Goal: Information Seeking & Learning: Learn about a topic

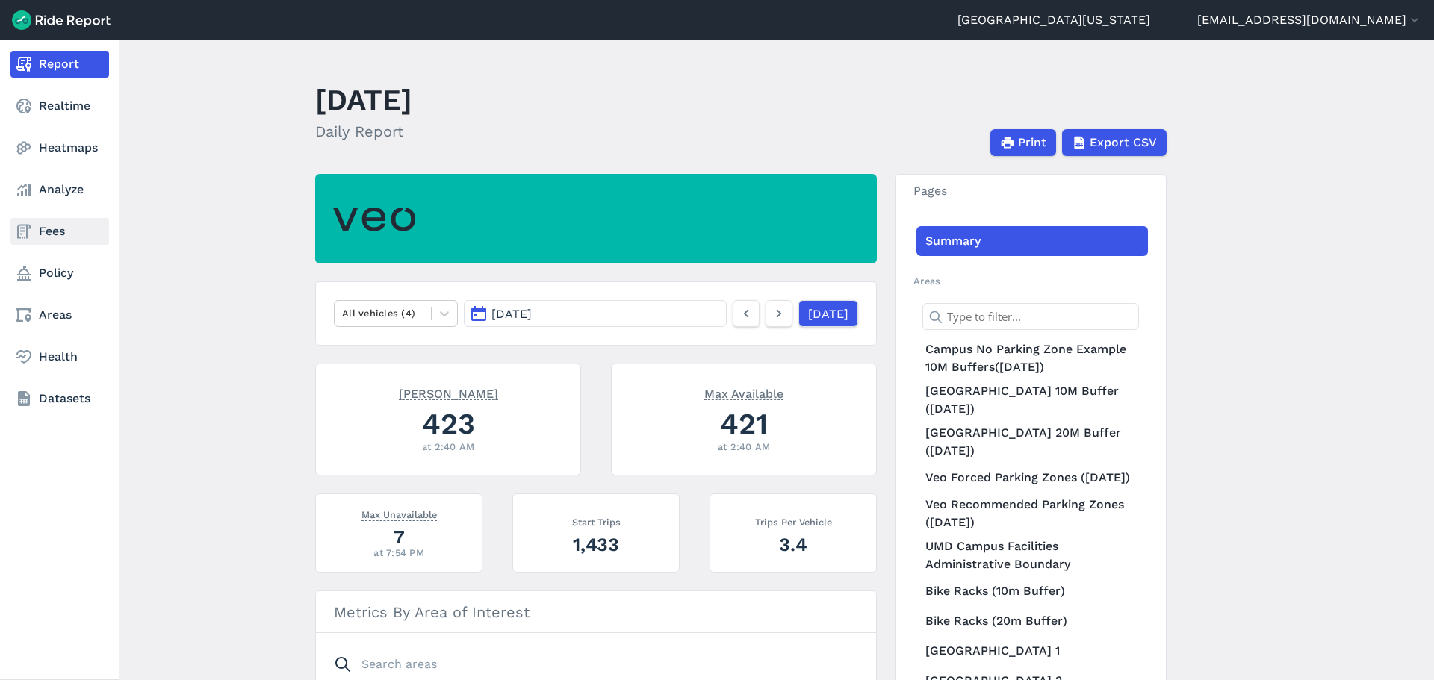
click at [47, 231] on link "Fees" at bounding box center [59, 231] width 99 height 27
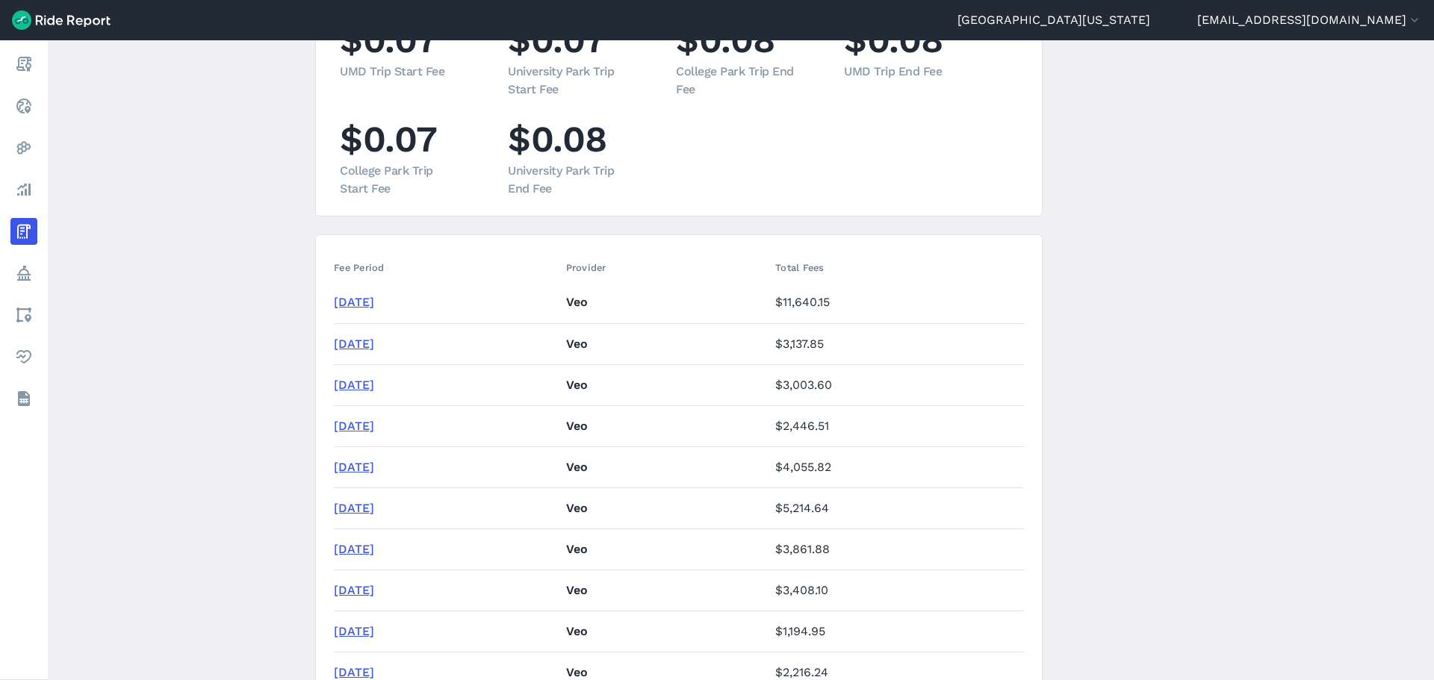
scroll to position [224, 0]
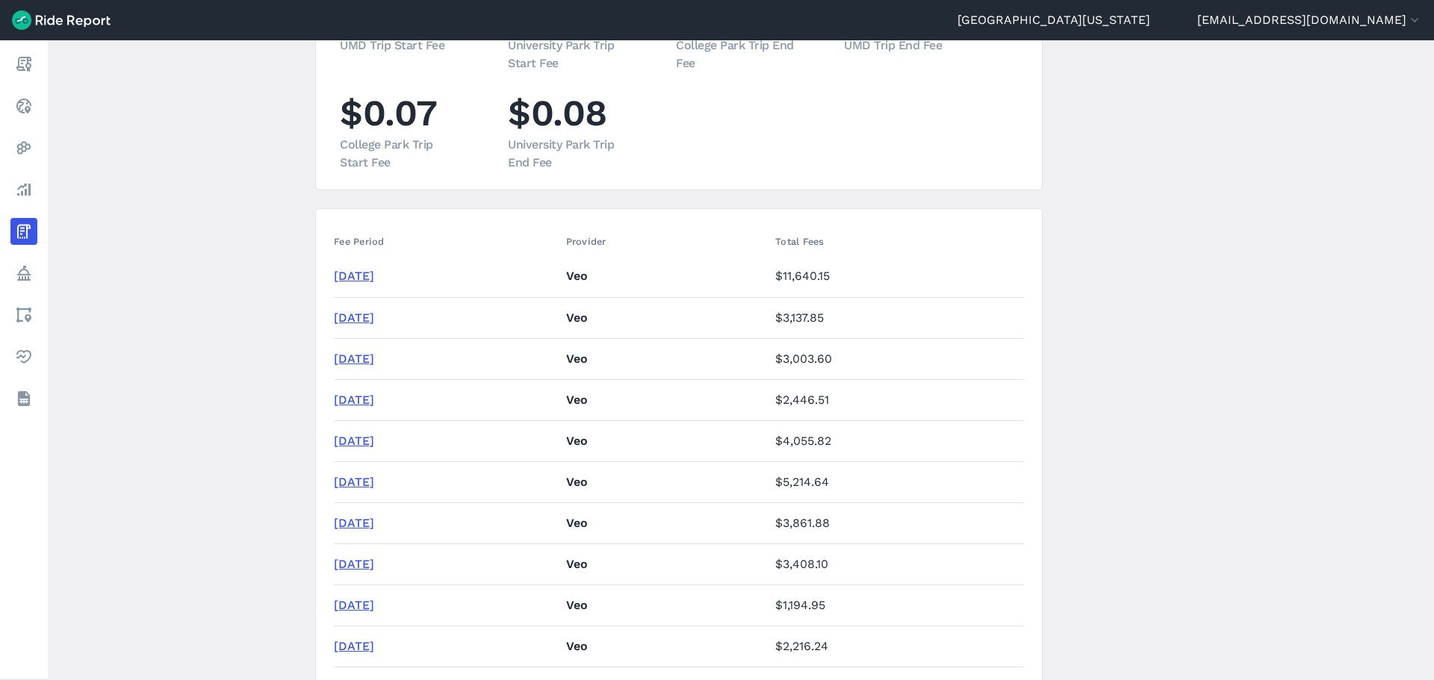
click at [374, 273] on link "[DATE]" at bounding box center [354, 276] width 40 height 14
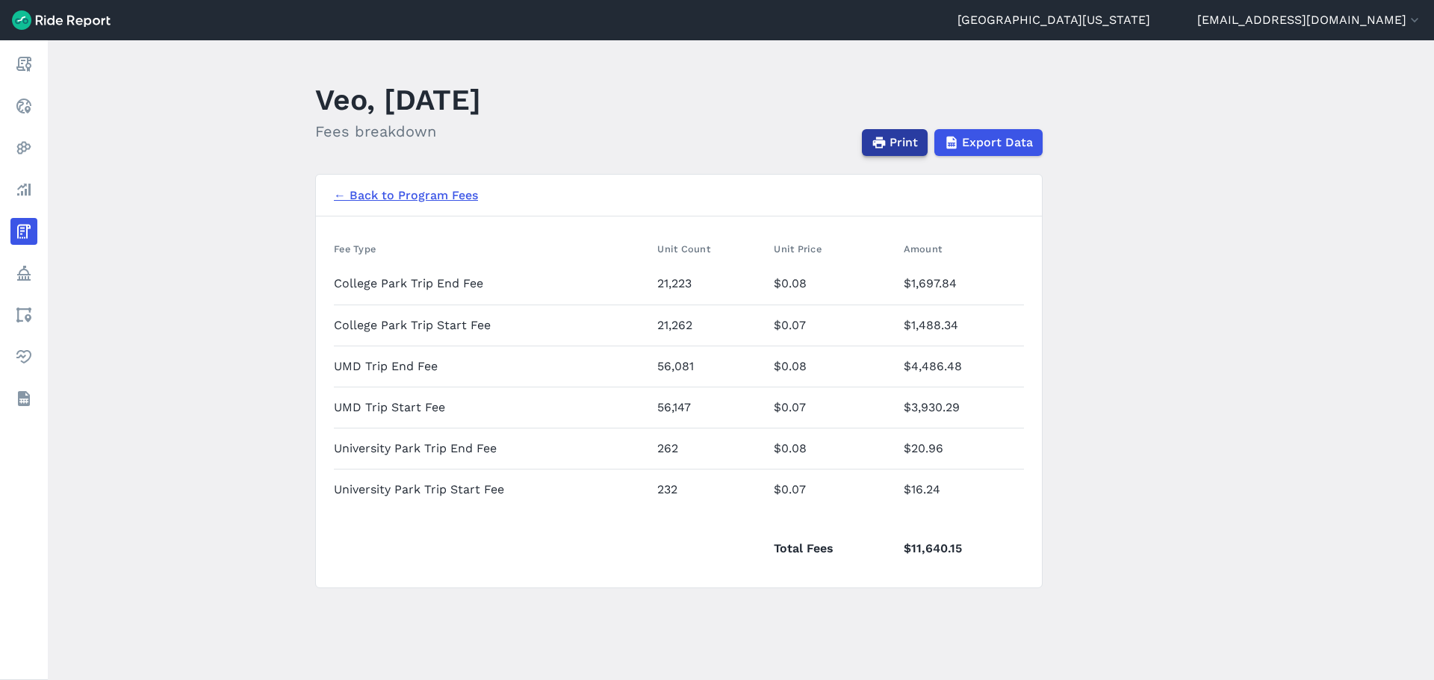
click at [883, 146] on use "button" at bounding box center [879, 142] width 13 height 11
click at [444, 198] on link "← Back to Program Fees" at bounding box center [406, 196] width 144 height 18
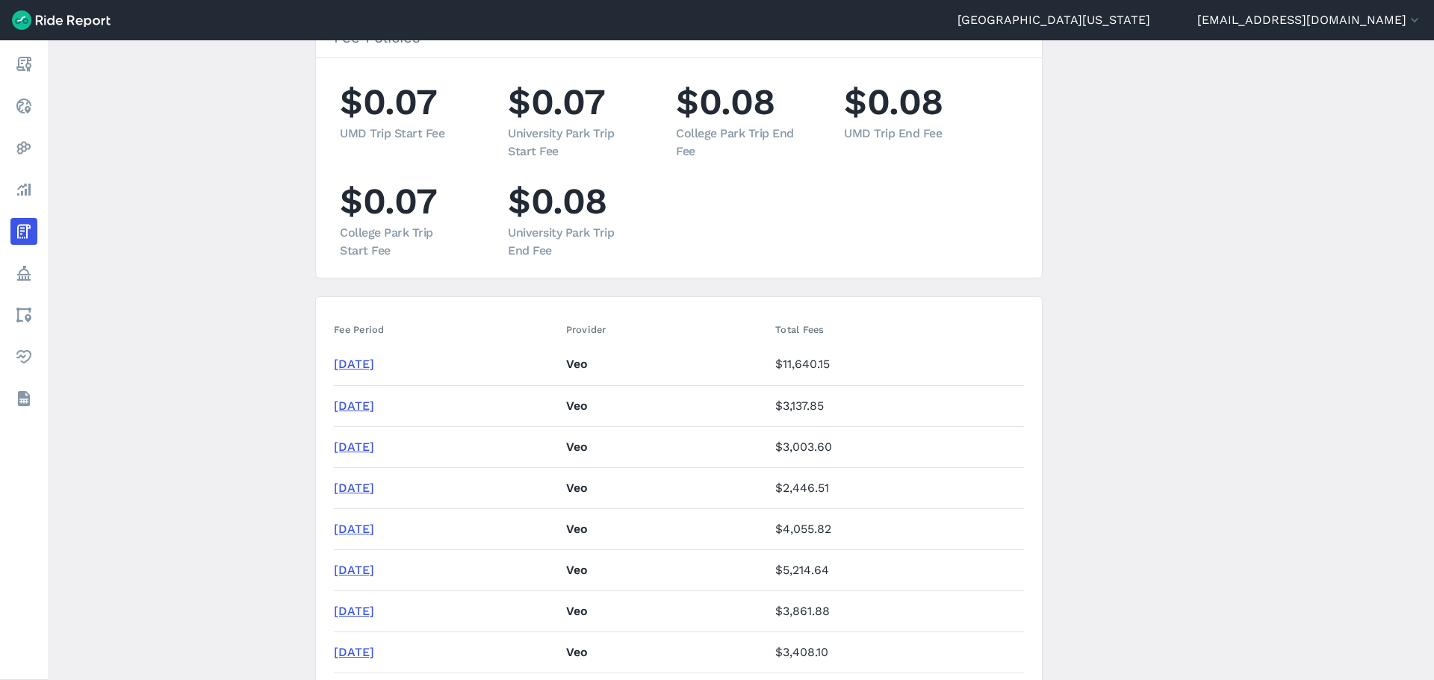
scroll to position [149, 0]
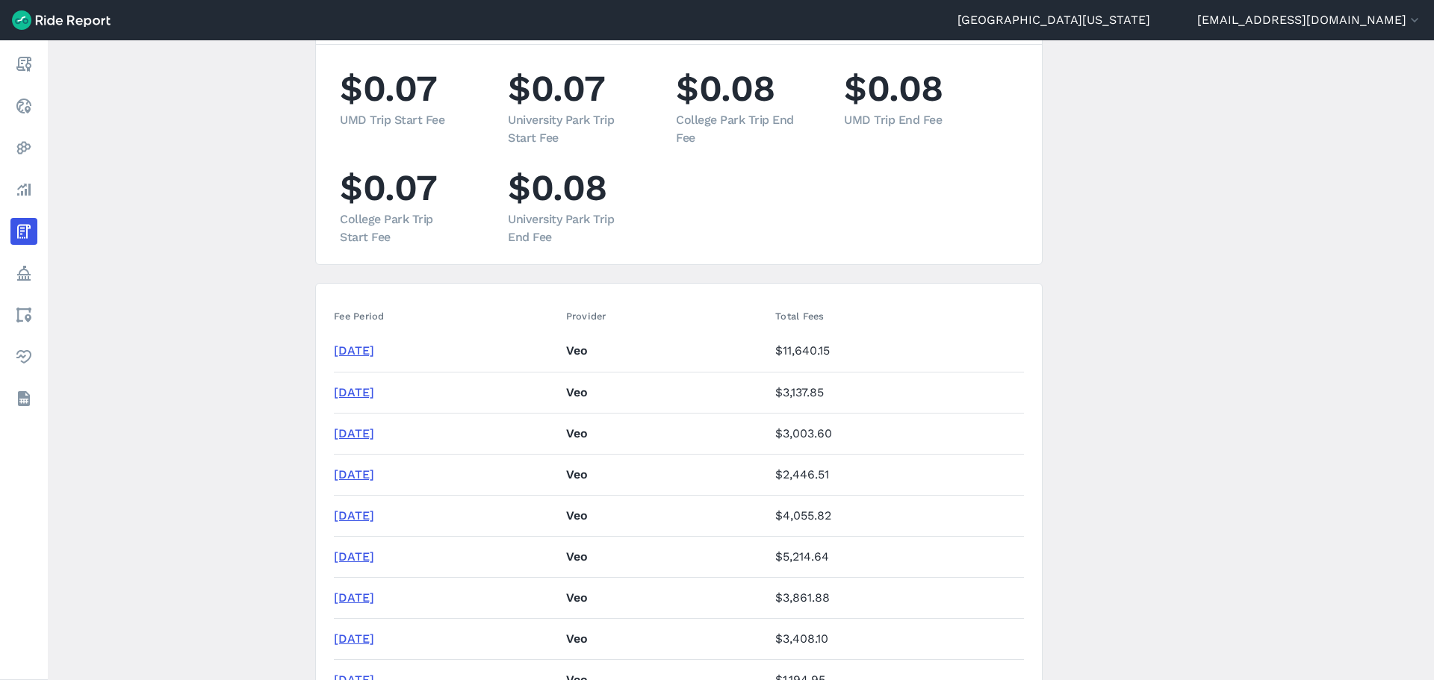
click at [374, 390] on link "[DATE]" at bounding box center [354, 392] width 40 height 14
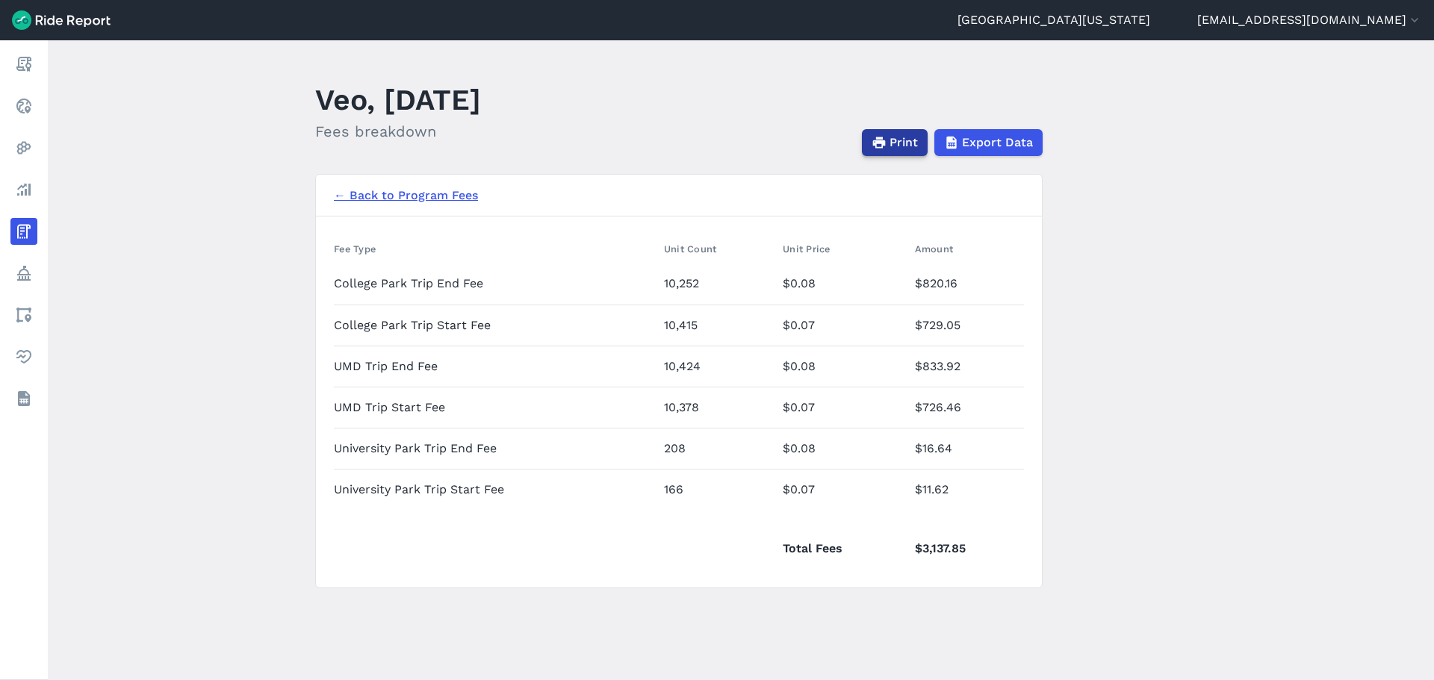
click at [910, 140] on span "Print" at bounding box center [904, 143] width 28 height 18
click at [434, 195] on link "← Back to Program Fees" at bounding box center [406, 196] width 144 height 18
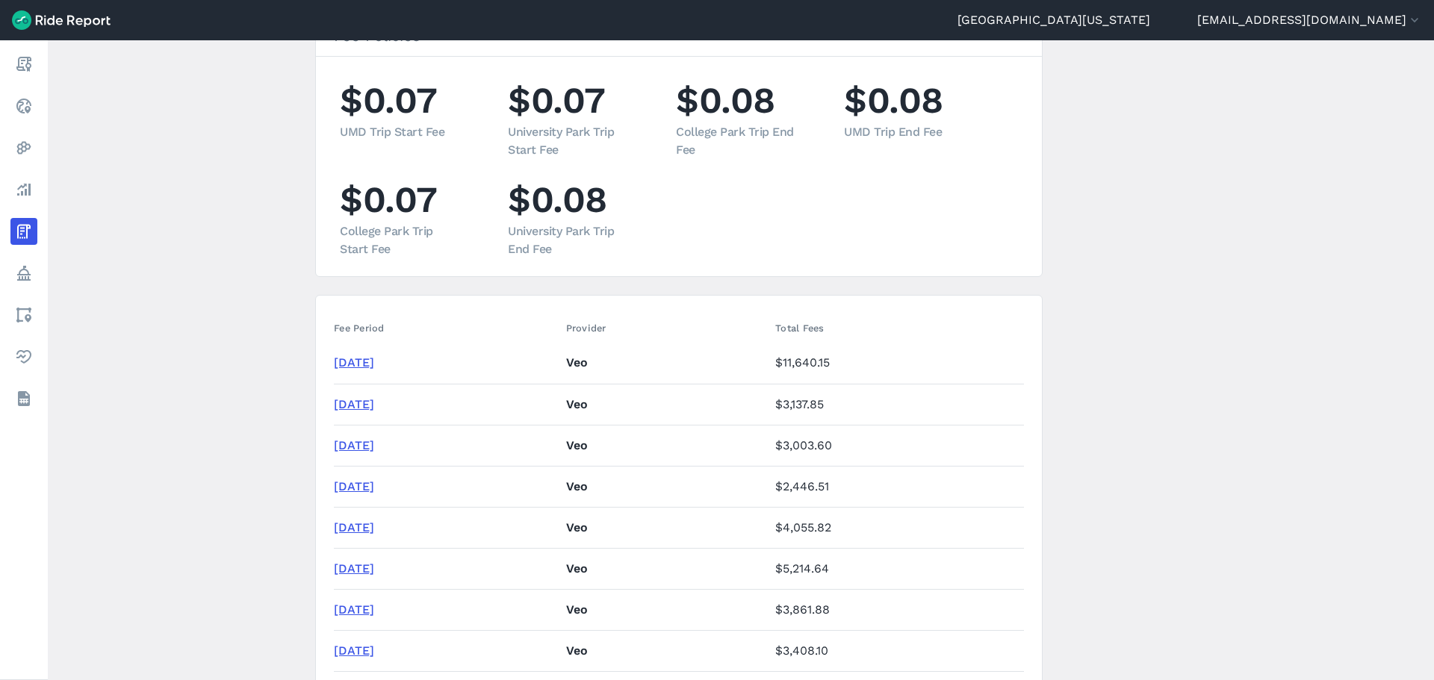
scroll to position [149, 0]
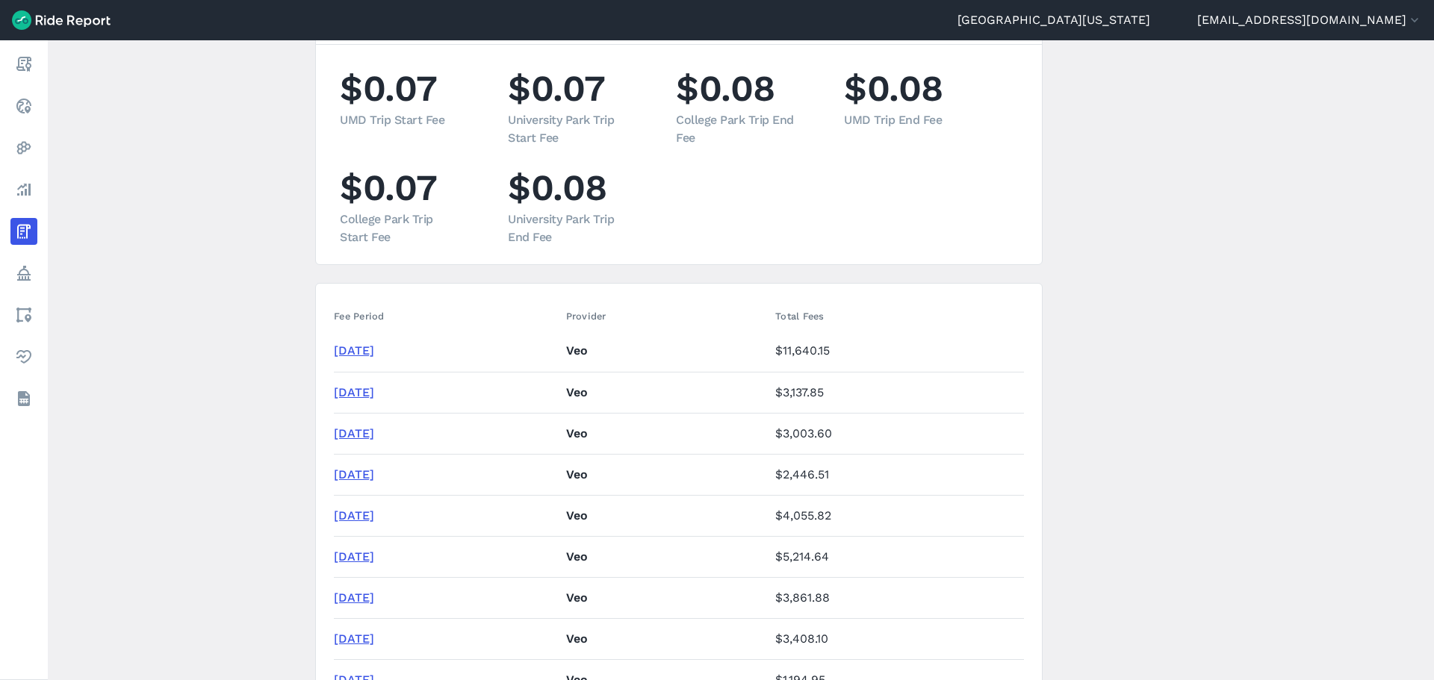
click at [374, 432] on link "[DATE]" at bounding box center [354, 433] width 40 height 14
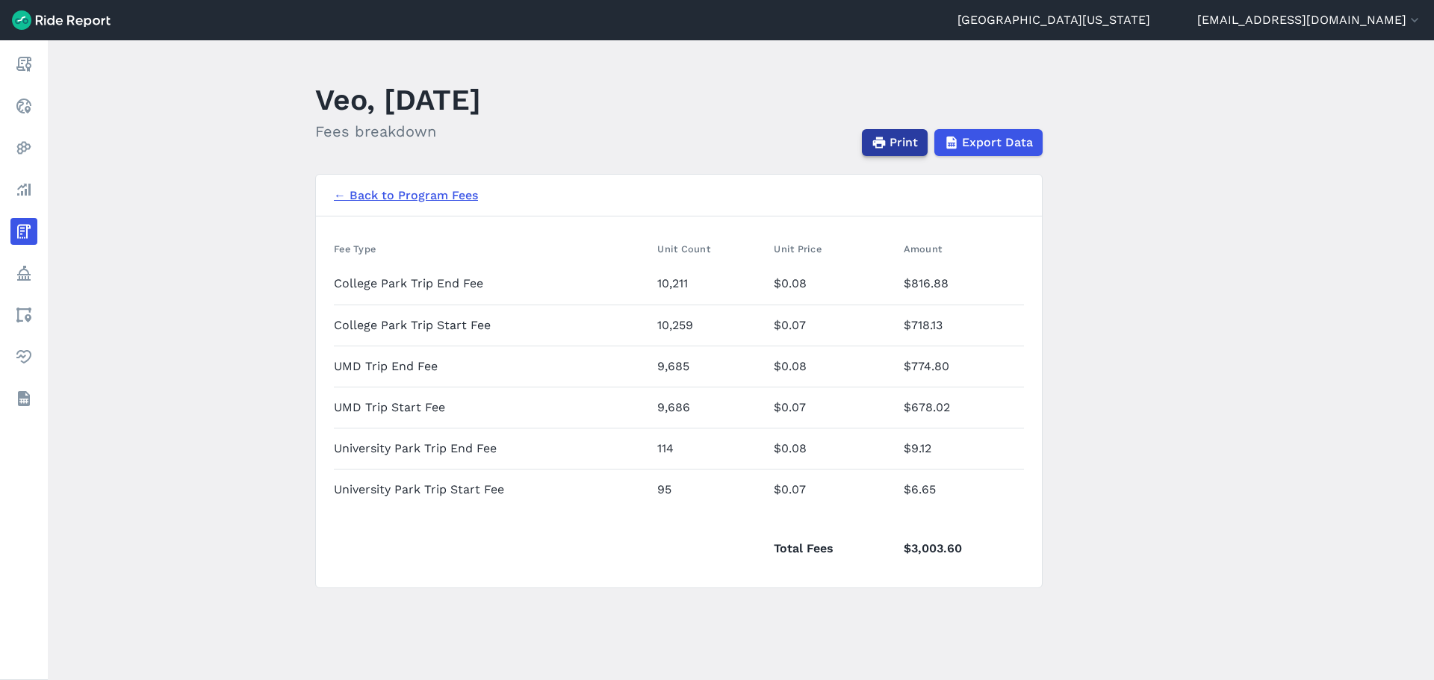
click at [907, 141] on span "Print" at bounding box center [904, 143] width 28 height 18
click at [388, 188] on link "← Back to Program Fees" at bounding box center [406, 196] width 144 height 18
